Goal: Information Seeking & Learning: Understand process/instructions

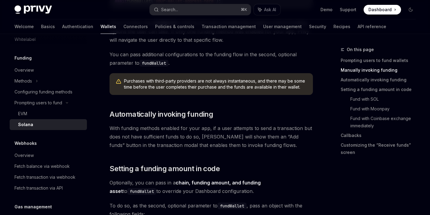
scroll to position [315, 0]
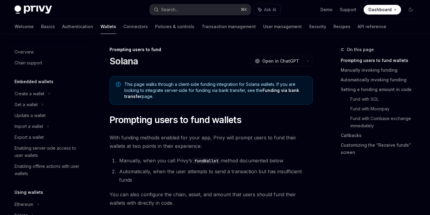
scroll to position [230, 0]
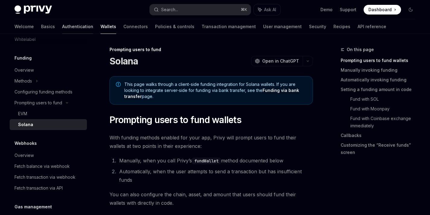
click at [62, 25] on link "Authentication" at bounding box center [77, 26] width 31 height 14
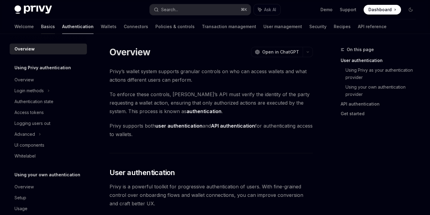
click at [41, 25] on link "Basics" at bounding box center [48, 26] width 14 height 14
type textarea "*"
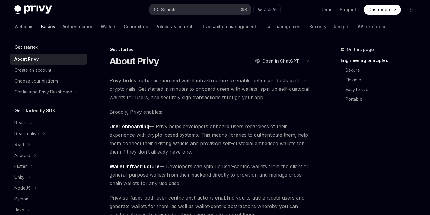
click at [187, 6] on button "Search... ⌘ K" at bounding box center [200, 9] width 101 height 11
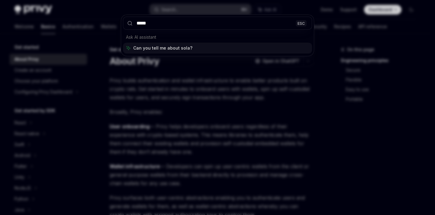
type input "******"
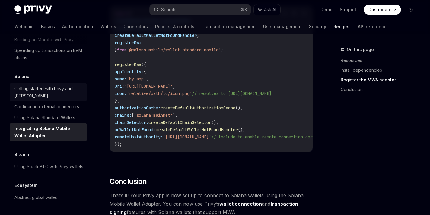
click at [48, 85] on div "Getting started with Privy and [PERSON_NAME]" at bounding box center [48, 92] width 69 height 14
type textarea "*"
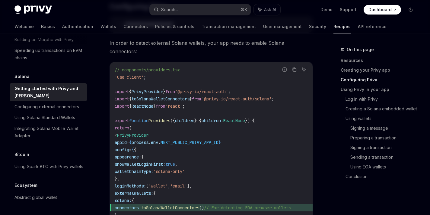
scroll to position [288, 0]
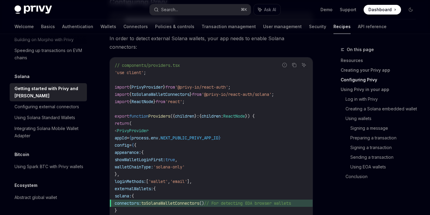
click at [187, 91] on span "toSolanaWalletConnectors" at bounding box center [161, 93] width 58 height 5
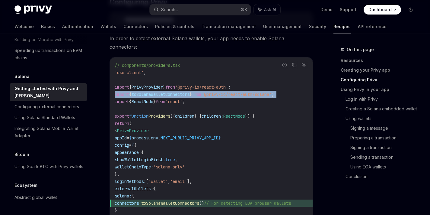
click at [187, 91] on span "toSolanaWalletConnectors" at bounding box center [161, 93] width 58 height 5
copy code "import { toSolanaWalletConnectors } from '@privy-io/react-auth/solana' ;"
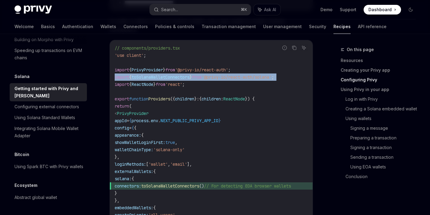
scroll to position [312, 0]
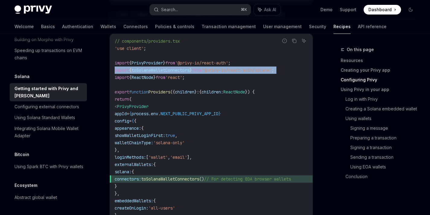
drag, startPoint x: 135, startPoint y: 157, endPoint x: 140, endPoint y: 184, distance: 27.7
click at [140, 184] on code "// components/providers.tsx 'use client' ; import { PrivyProvider } from '@priv…" at bounding box center [211, 149] width 193 height 225
copy code "externalWallets: { solana: { connectors: toSolanaWalletConnectors () // For det…"
drag, startPoint x: 130, startPoint y: 113, endPoint x: 134, endPoint y: 161, distance: 47.8
click at [134, 161] on code "// components/providers.tsx 'use client' ; import { PrivyProvider } from '@priv…" at bounding box center [211, 149] width 193 height 225
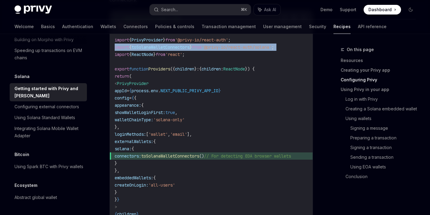
scroll to position [335, 0]
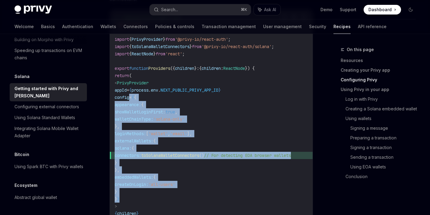
click at [139, 190] on code "// components/providers.tsx 'use client' ; import { PrivyProvider } from '@priv…" at bounding box center [211, 126] width 193 height 225
copy code "config = { { appearance: { showWalletLoginFirst: true , walletChainType: 'solan…"
click at [228, 123] on code "// components/providers.tsx 'use client' ; import { PrivyProvider } from '@priv…" at bounding box center [211, 126] width 193 height 225
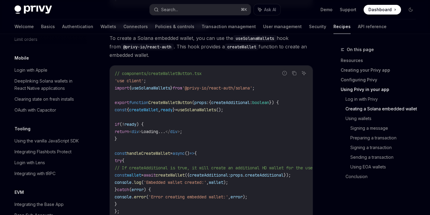
scroll to position [821, 0]
click at [204, 106] on span "useSolanaWallets" at bounding box center [197, 108] width 39 height 5
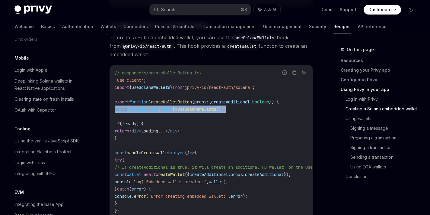
click at [204, 106] on span "useSolanaWallets" at bounding box center [197, 108] width 39 height 5
copy code "const { createWallet , ready } = useSolanaWallets ();"
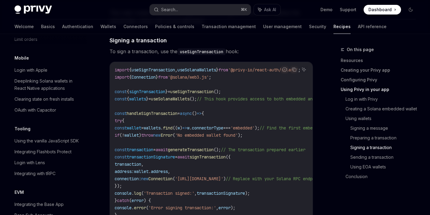
scroll to position [1516, 0]
click at [202, 67] on span "useSolanaWallets" at bounding box center [197, 69] width 39 height 5
click at [145, 96] on span "wallets" at bounding box center [137, 98] width 17 height 5
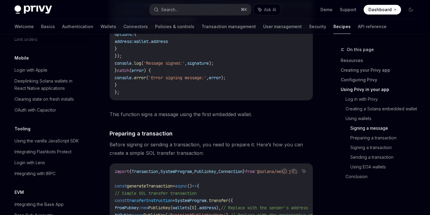
scroll to position [1213, 0]
